Goal: Transaction & Acquisition: Purchase product/service

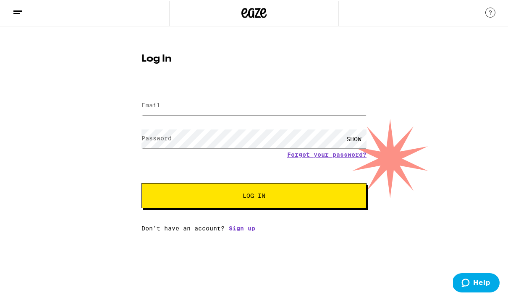
click at [254, 196] on button "Log In" at bounding box center [253, 196] width 225 height 25
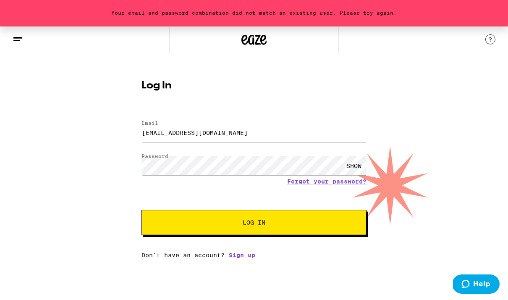
click at [300, 219] on button "Log In" at bounding box center [253, 223] width 225 height 25
click at [324, 132] on input "[EMAIL_ADDRESS][DOMAIN_NAME]" at bounding box center [253, 133] width 225 height 19
click at [351, 218] on button "Log In" at bounding box center [253, 223] width 225 height 25
click at [351, 136] on input "[EMAIL_ADDRESS][DOMAIN_NAME]" at bounding box center [253, 133] width 225 height 19
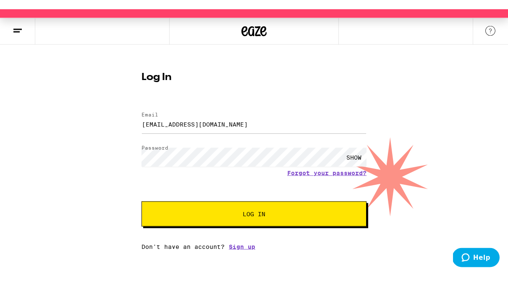
type input "[EMAIL_ADDRESS][DOMAIN_NAME]"
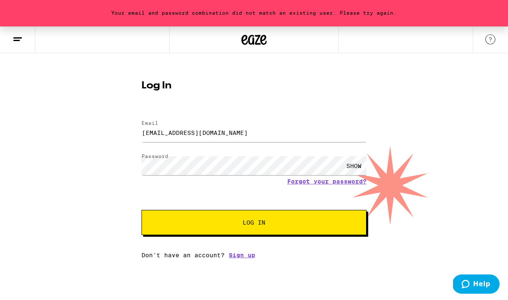
click at [333, 217] on button "Log In" at bounding box center [253, 223] width 225 height 25
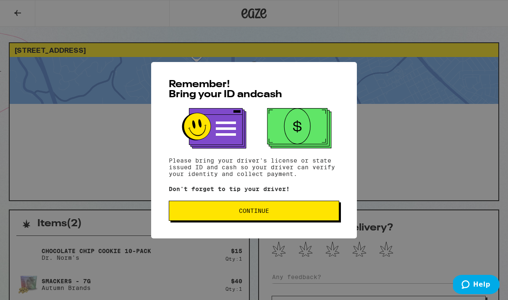
click at [324, 204] on button "Continue" at bounding box center [254, 211] width 170 height 20
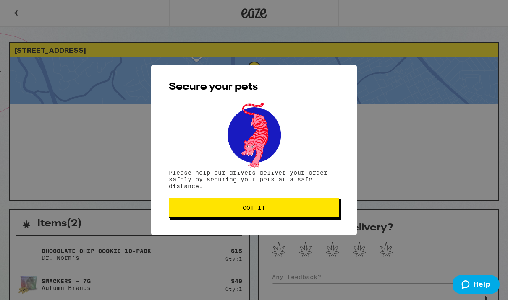
click at [328, 190] on p "Please help our drivers deliver your order safely by securing your pets at a sa…" at bounding box center [254, 180] width 170 height 20
click at [325, 202] on button "Got it" at bounding box center [254, 208] width 170 height 20
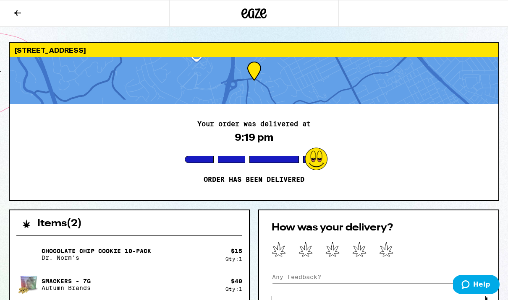
click at [13, 10] on icon at bounding box center [18, 13] width 10 height 10
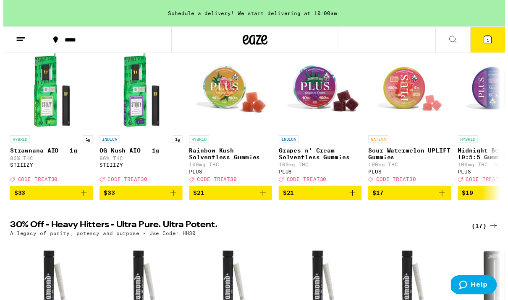
scroll to position [74, 0]
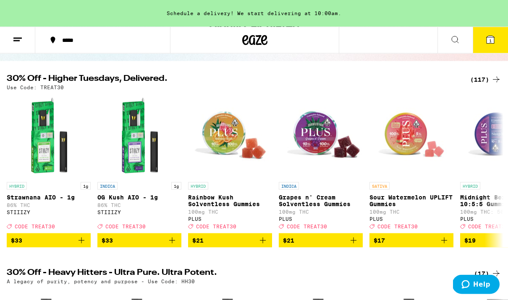
click at [485, 79] on div "(117)" at bounding box center [485, 80] width 31 height 10
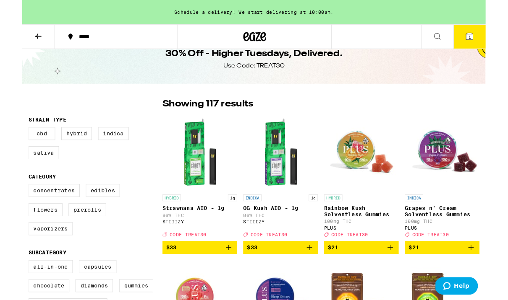
scroll to position [94, 0]
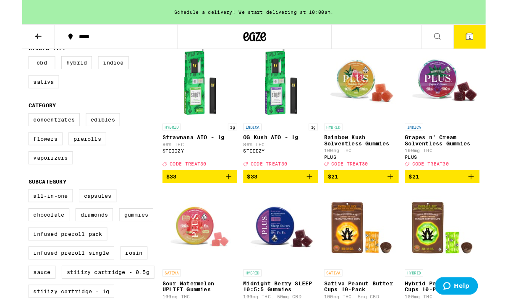
click at [44, 159] on label "Flowers" at bounding box center [25, 152] width 37 height 14
click at [9, 126] on input "Flowers" at bounding box center [8, 125] width 0 height 0
checkbox input "true"
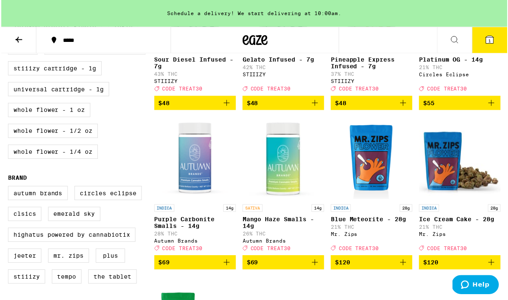
scroll to position [347, 0]
